Goal: Transaction & Acquisition: Purchase product/service

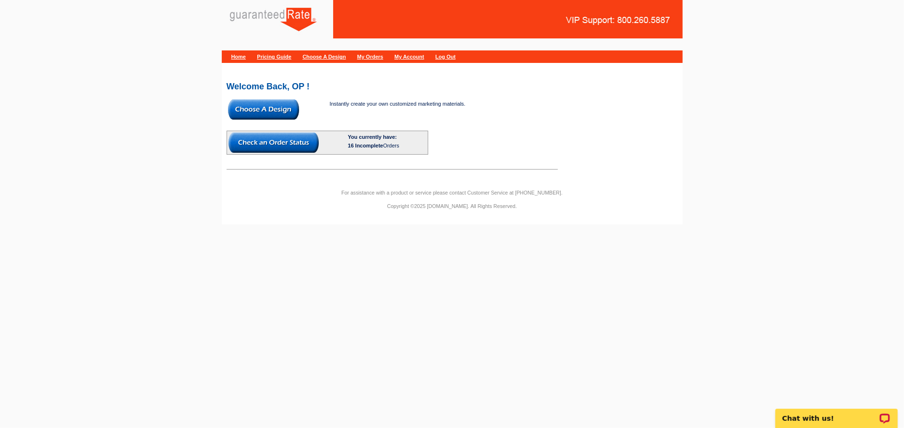
click at [248, 120] on span at bounding box center [263, 118] width 71 height 6
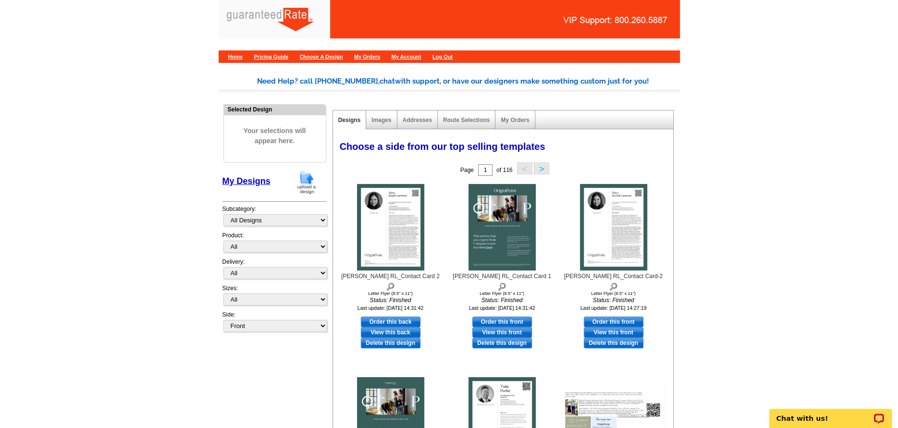
click at [303, 182] on img at bounding box center [306, 182] width 25 height 24
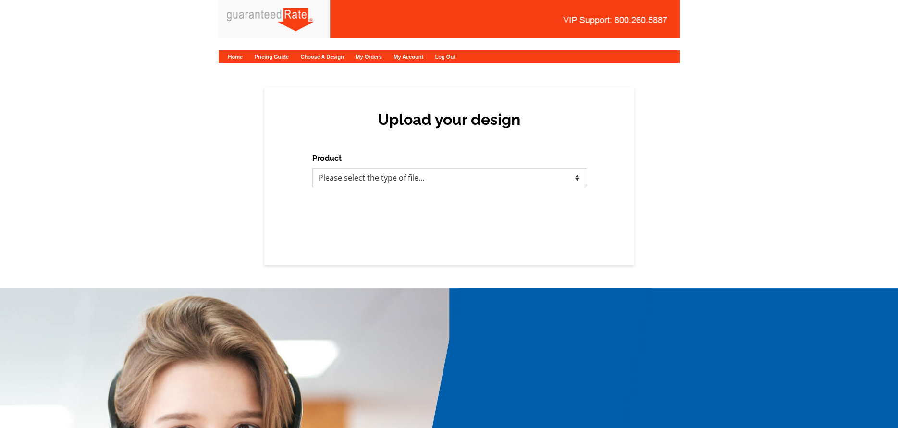
click at [421, 182] on select "Please select the type of file... Postcards Calendars Business Cards Letters an…" at bounding box center [449, 177] width 274 height 19
select select "1"
click at [312, 168] on select "Please select the type of file... Postcards Calendars Business Cards Letters an…" at bounding box center [449, 177] width 274 height 19
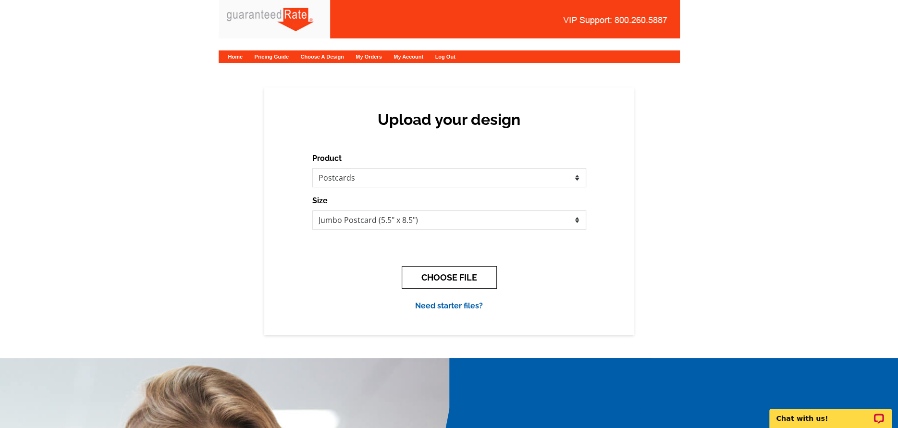
click at [428, 268] on button "CHOOSE FILE" at bounding box center [448, 277] width 95 height 23
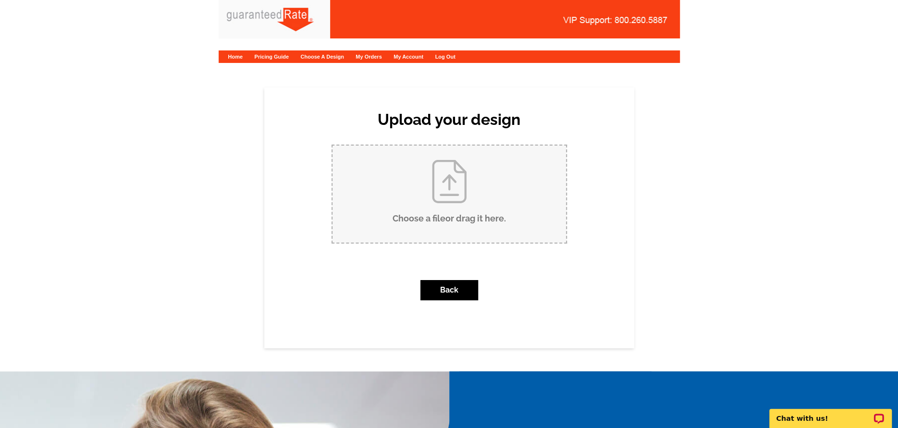
click at [443, 207] on input "Choose a file or drag it here ." at bounding box center [448, 194] width 233 height 97
type input "C:\fakepath\Halloween_Jodee B_RefiPostcard.pdf"
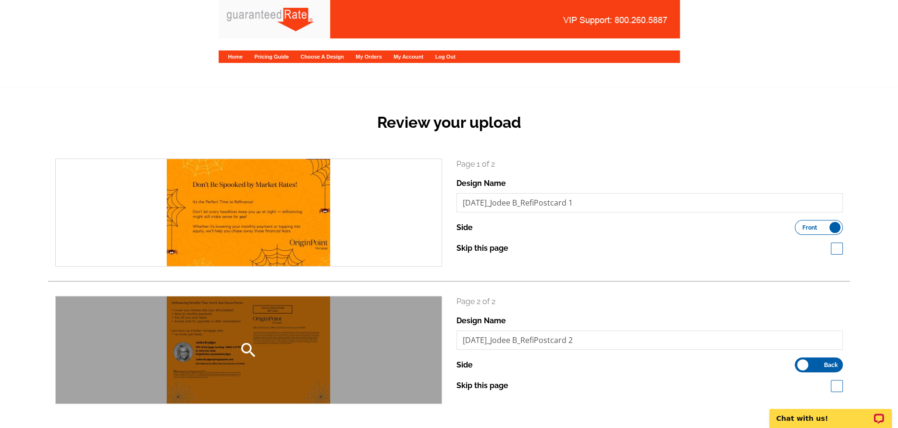
click at [239, 315] on div "search" at bounding box center [249, 349] width 386 height 107
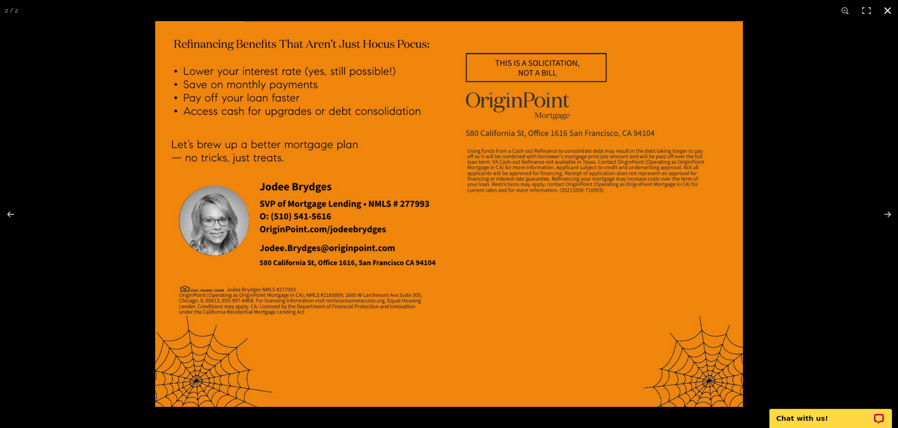
click at [887, 12] on button at bounding box center [886, 10] width 21 height 21
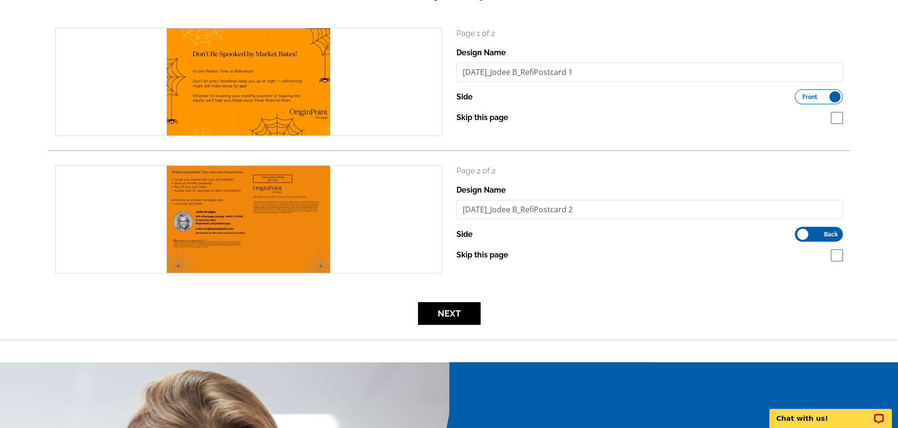
scroll to position [144, 0]
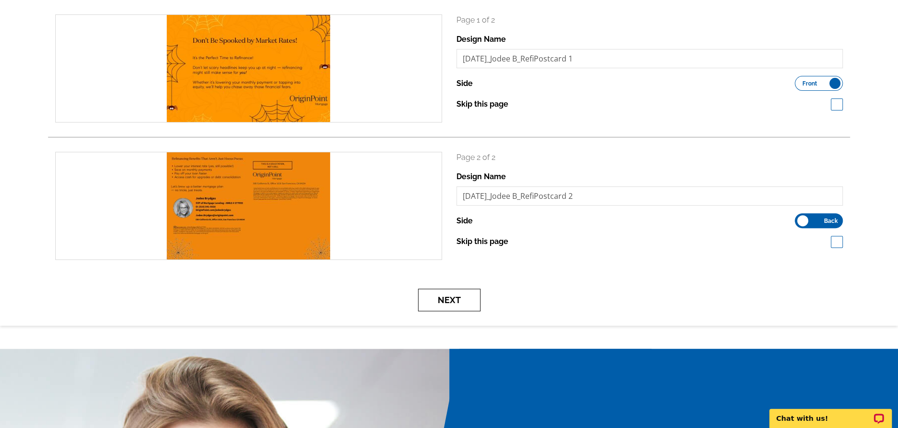
drag, startPoint x: 436, startPoint y: 292, endPoint x: 443, endPoint y: 296, distance: 8.4
click at [436, 292] on button "Next" at bounding box center [449, 300] width 62 height 23
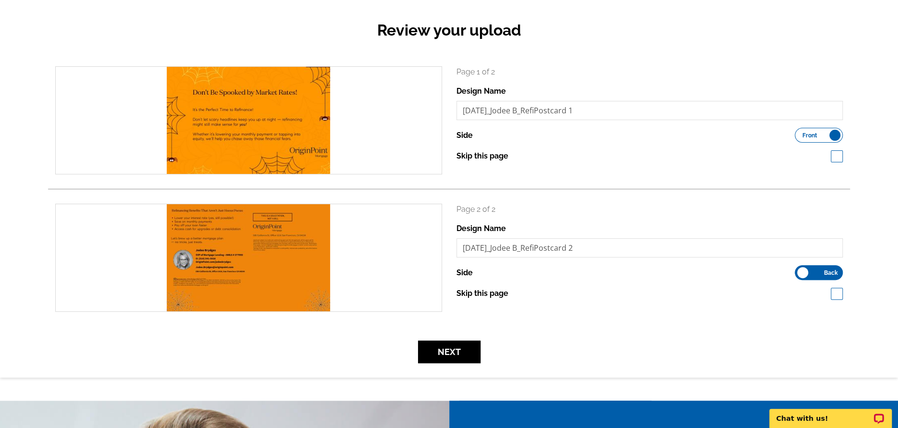
scroll to position [96, 0]
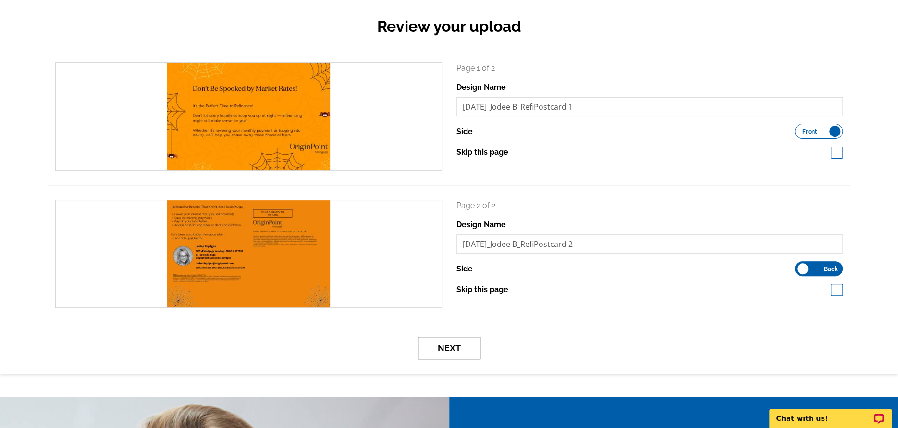
click at [467, 347] on button "Next" at bounding box center [449, 348] width 62 height 23
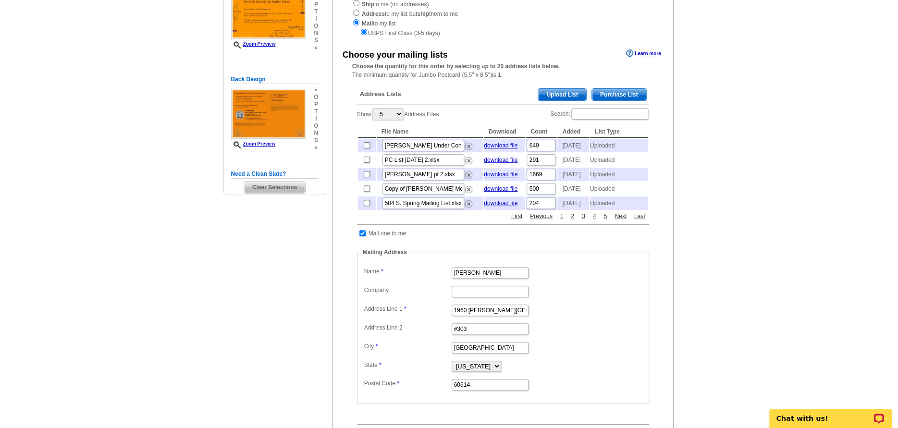
scroll to position [160, 0]
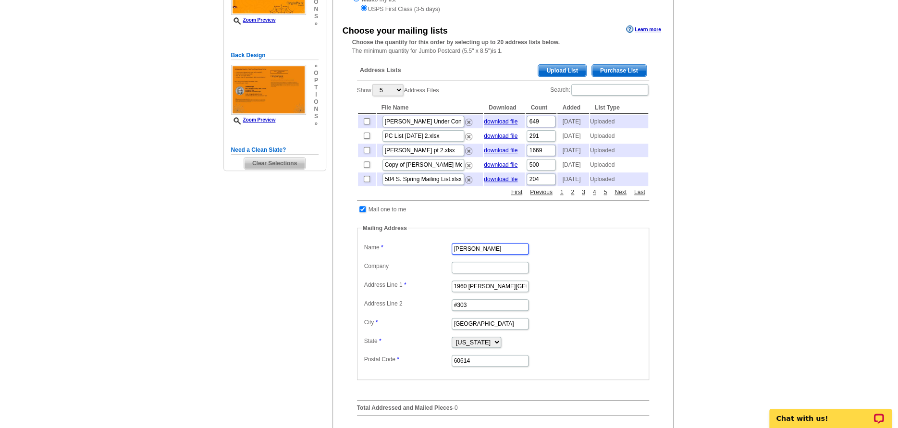
click at [312, 273] on div "Need Help? call 800-260-5887, chat with support, or have our designers make som…" at bounding box center [449, 209] width 461 height 615
type input "Jodee Brydges"
click at [474, 292] on input "1960 N. Lincoln Park West" at bounding box center [489, 286] width 77 height 12
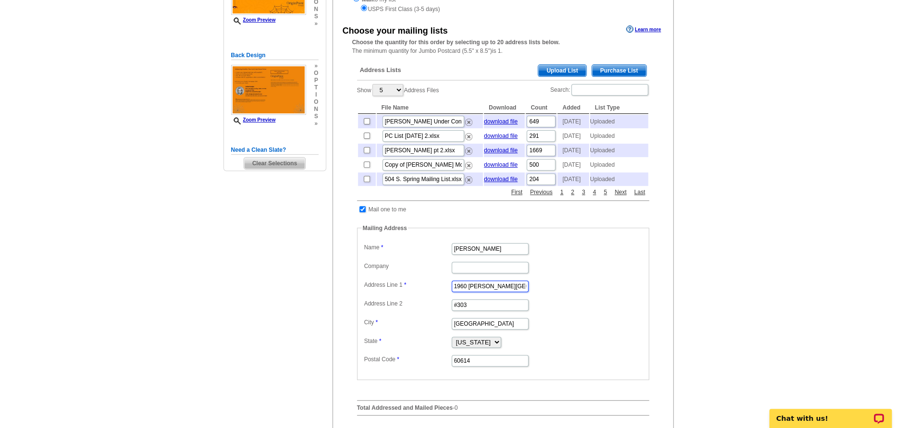
click at [474, 292] on input "1960 N. Lincoln Park West" at bounding box center [489, 286] width 77 height 12
paste input "78 Pleasant Knoll Court"
type input "78 Pleasant Knoll Court"
type input "Alamo"
select select "CA"
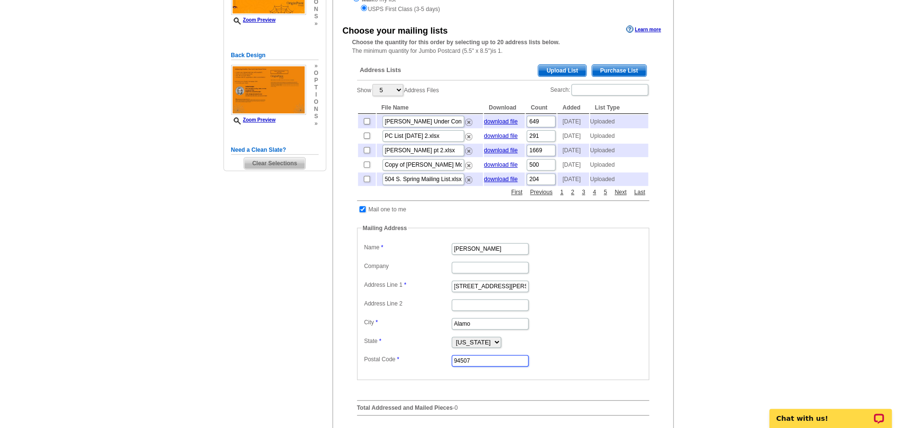
type input "94507"
click at [746, 305] on main "Need Help? call 800-260-5887, chat with support, or have our designers make som…" at bounding box center [449, 214] width 898 height 624
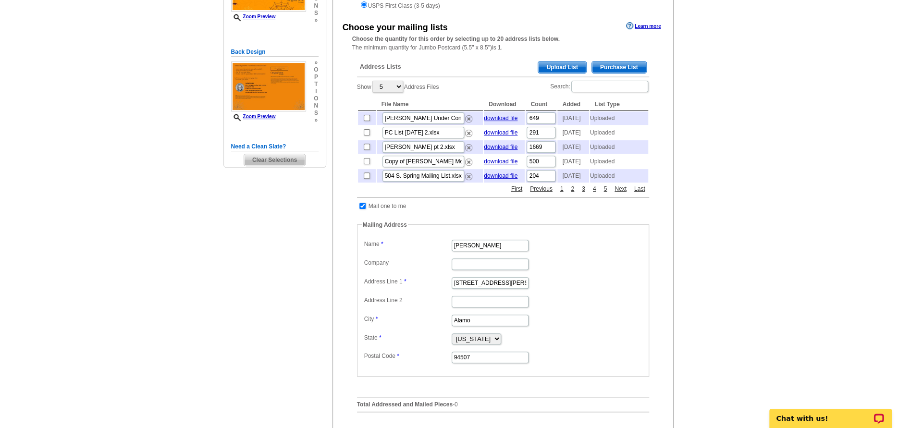
scroll to position [154, 0]
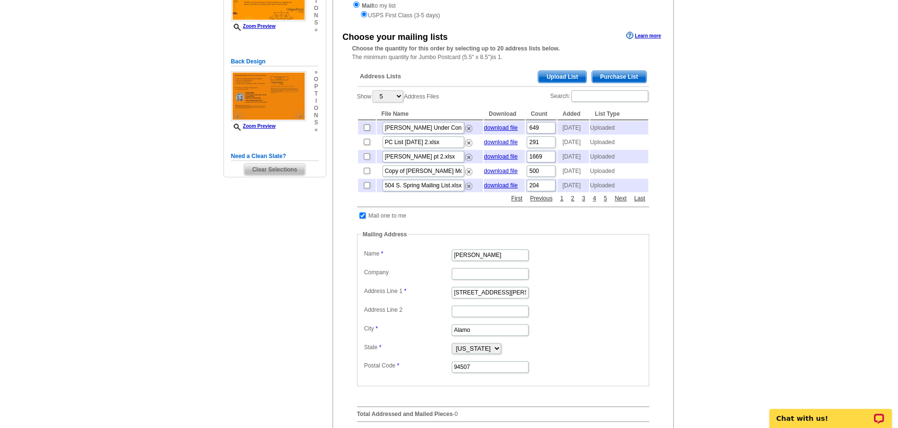
click at [582, 81] on span "Upload List" at bounding box center [562, 77] width 48 height 12
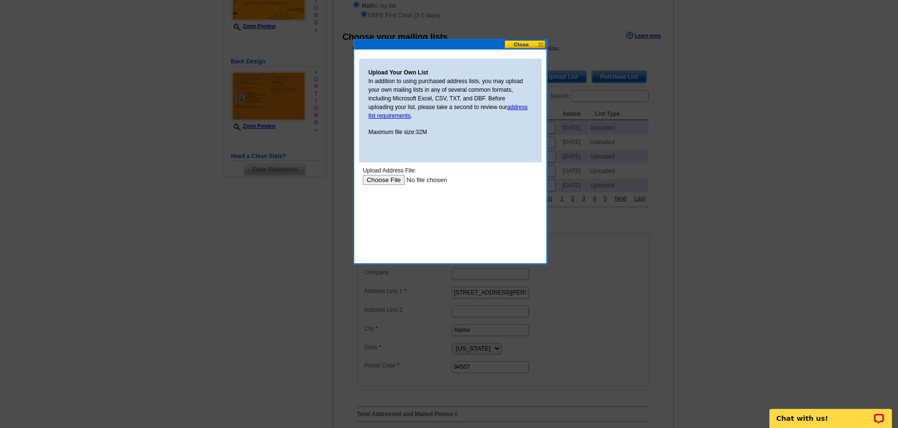
scroll to position [0, 0]
